Goal: Information Seeking & Learning: Learn about a topic

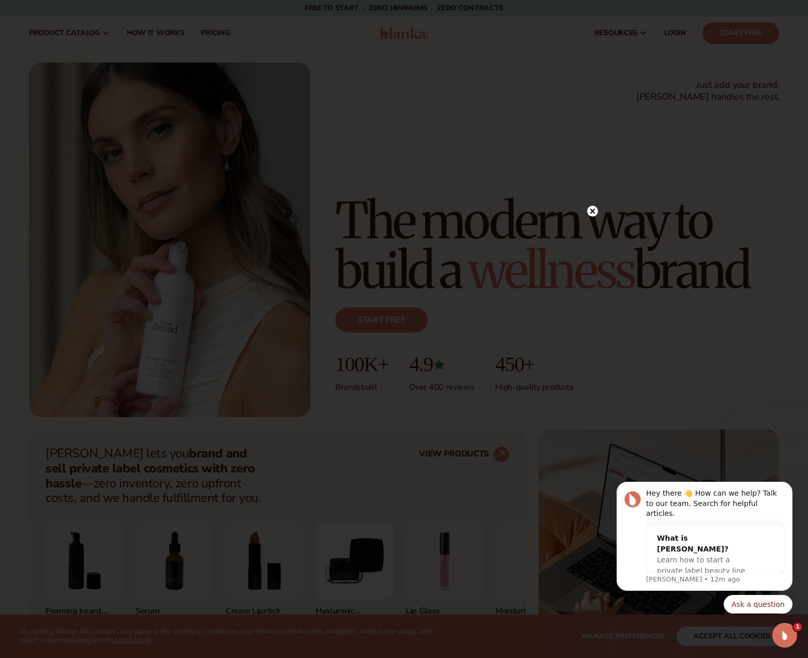
click at [591, 211] on icon at bounding box center [592, 211] width 5 height 5
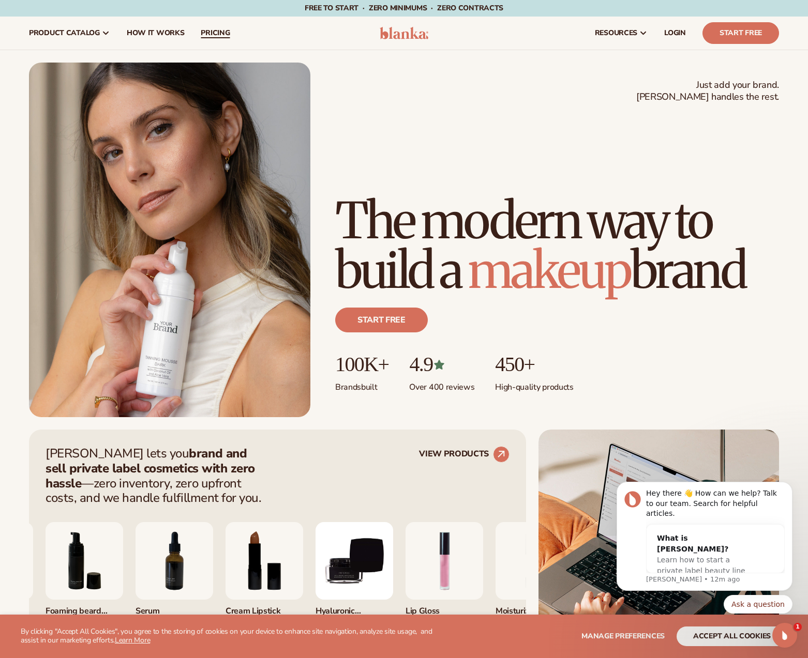
click at [202, 34] on span "pricing" at bounding box center [215, 33] width 29 height 8
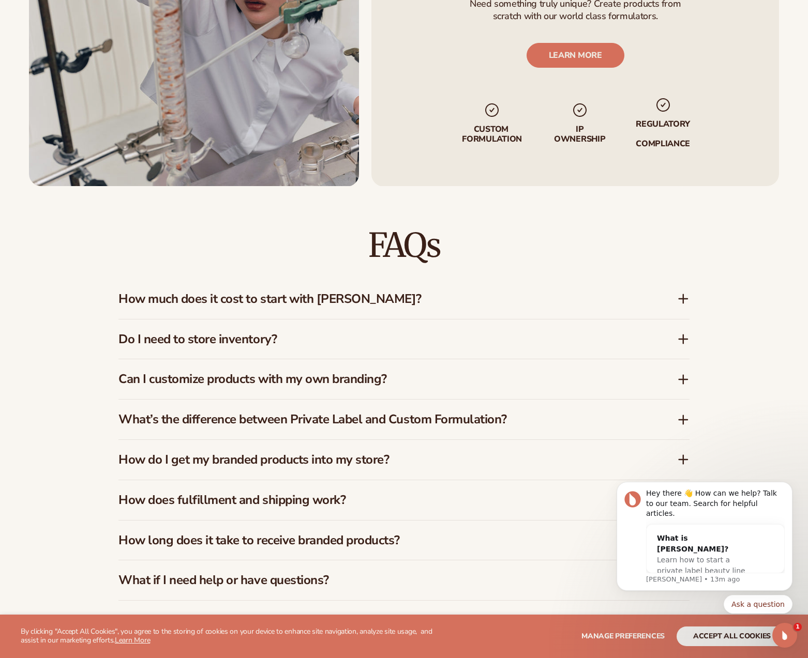
scroll to position [1361, 0]
